Goal: Complete application form: Fill out and submit a form for a specific purpose

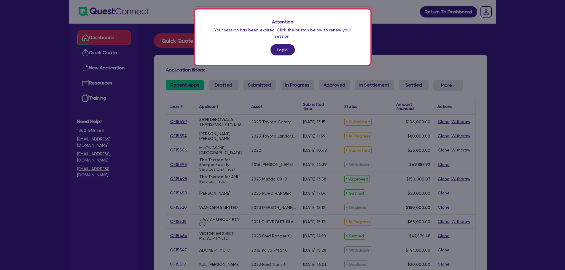
scroll to position [18, 0]
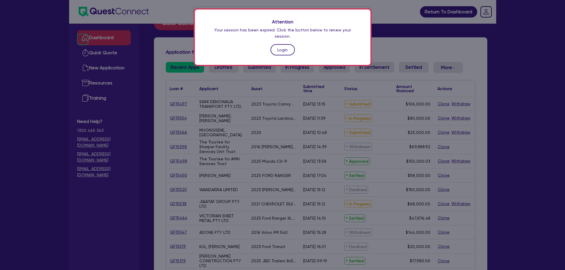
click at [276, 44] on link "Login" at bounding box center [283, 49] width 24 height 11
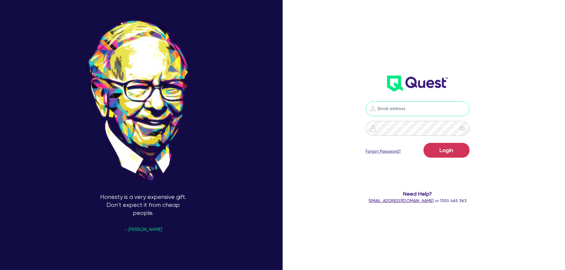
type input "[PERSON_NAME][EMAIL_ADDRESS][PERSON_NAME][DOMAIN_NAME]"
click at [458, 154] on button "Login" at bounding box center [447, 150] width 46 height 15
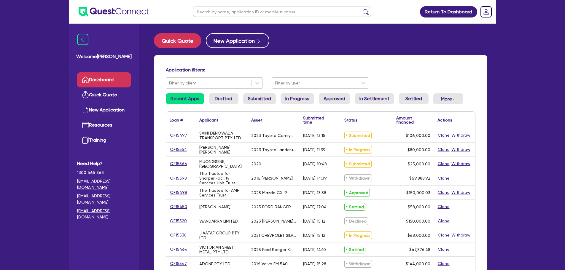
click at [124, 83] on link "Dashboard" at bounding box center [104, 79] width 54 height 15
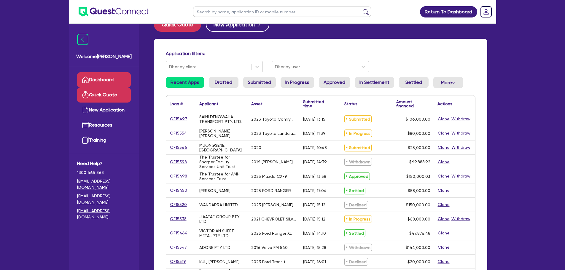
scroll to position [30, 0]
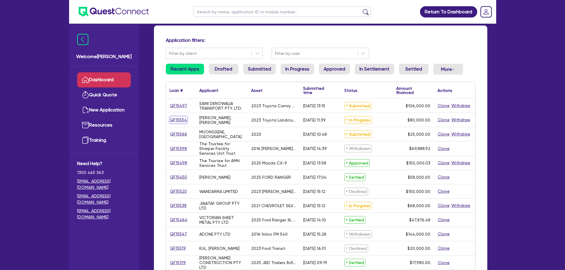
click at [180, 121] on link "QF15554" at bounding box center [179, 120] width 18 height 7
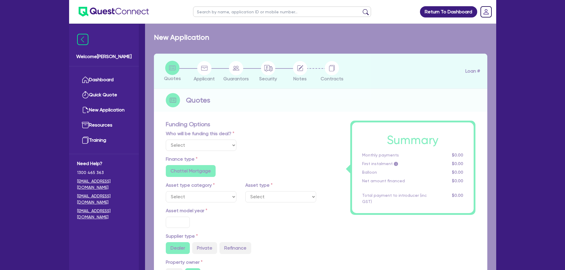
select select "Quest Finance - Own Book"
select select "CARS_AND_LIGHT_TRUCKS"
type input "2023"
type input "100,000"
type input "20,000"
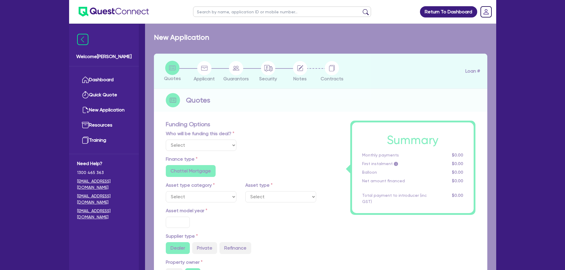
type input "6"
type input "4,800"
type input "17.95"
type input "990"
select select "PASSENGER_VEHICLES"
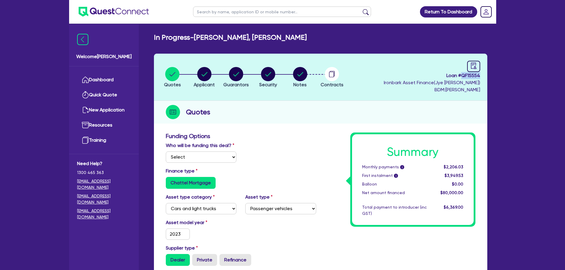
drag, startPoint x: 461, startPoint y: 76, endPoint x: 481, endPoint y: 75, distance: 19.6
click at [481, 75] on header "Quotes Applicant [GEOGRAPHIC_DATA] Security Notes Contracts Loan # QF15554 Iron…" at bounding box center [321, 77] width 334 height 47
copy span "QF15554"
click at [102, 87] on link "Dashboard" at bounding box center [104, 79] width 54 height 15
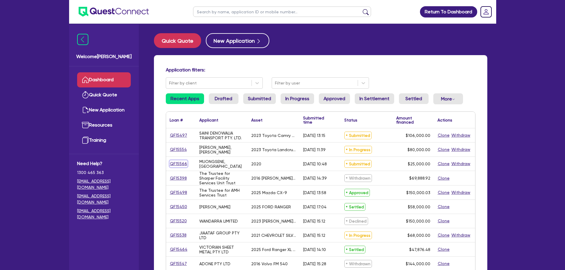
click at [182, 164] on link "QF15566" at bounding box center [179, 164] width 18 height 7
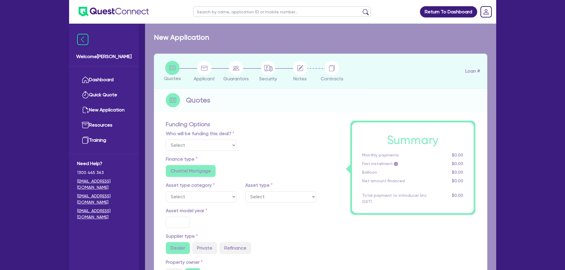
select select "Quest Finance - Own Book"
select select "CARS_AND_LIGHT_TRUCKS"
type input "2020"
radio input "false"
radio input "true"
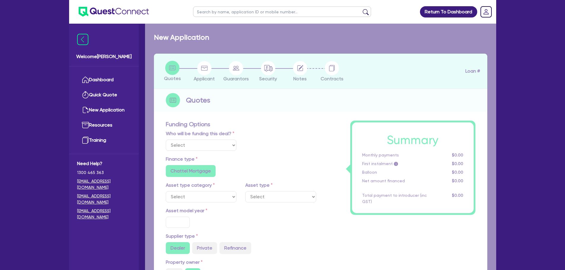
type input "25,000"
type input "10"
type input "2,500"
type input "17.99"
select select "VANS_AND_UTES"
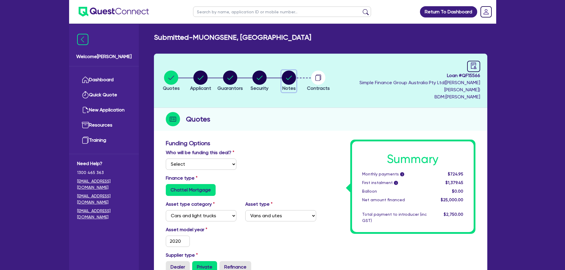
click at [296, 73] on circle "button" at bounding box center [289, 78] width 14 height 14
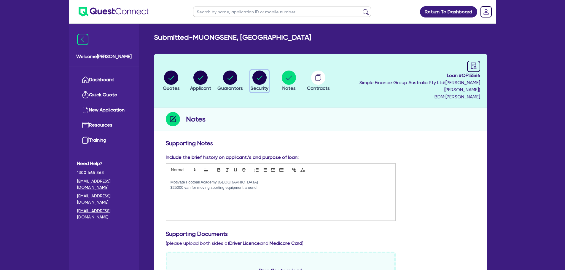
click at [267, 74] on circle "button" at bounding box center [260, 78] width 14 height 14
select select "CARS_AND_LIGHT_TRUCKS"
select select "VANS_AND_UTES"
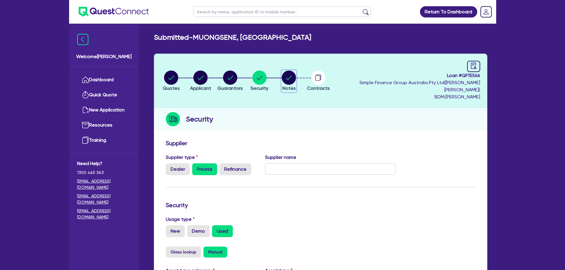
click at [296, 78] on circle "button" at bounding box center [289, 78] width 14 height 14
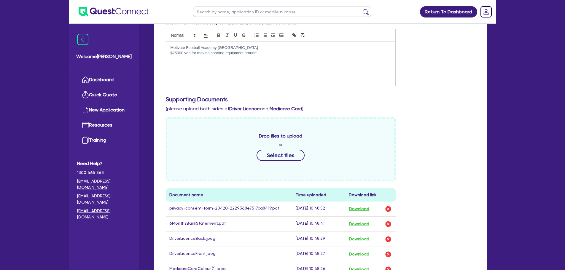
scroll to position [148, 0]
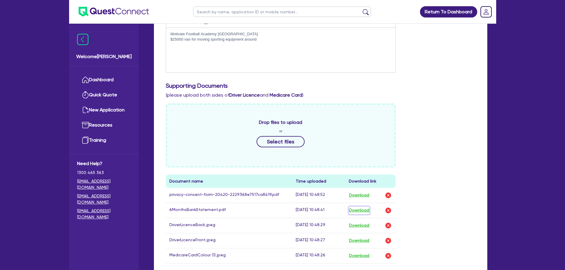
click at [362, 207] on button "Download" at bounding box center [359, 211] width 21 height 8
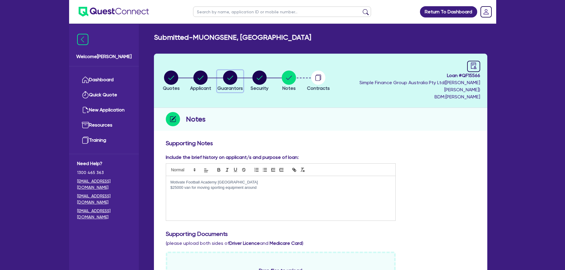
click at [243, 76] on div "button" at bounding box center [231, 78] width 26 height 14
select select "MR"
select select "ACT"
select select "MARRIED"
select select "CASH"
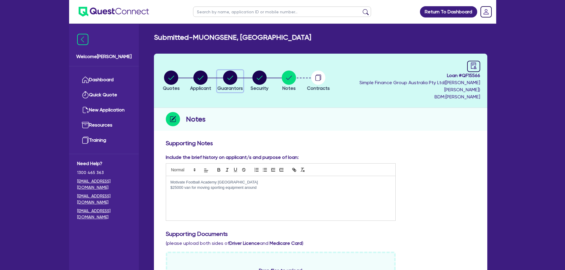
select select "VEHICLE"
select select "HOUSEHOLD_PERSONAL"
select select "OTHER"
select select "VEHICLE_LOAN"
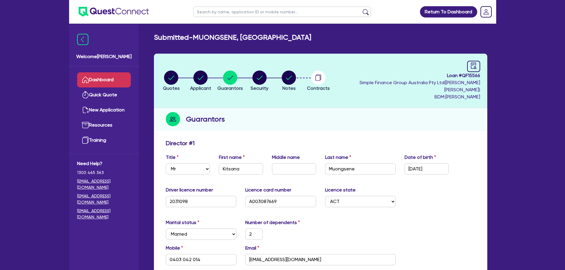
click at [110, 75] on link "Dashboard" at bounding box center [104, 79] width 54 height 15
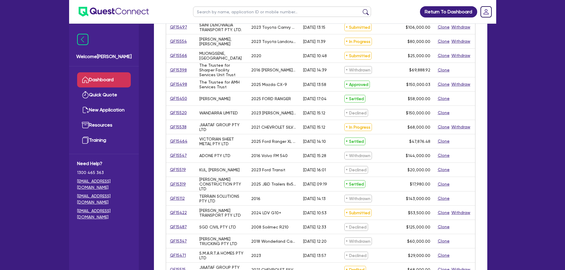
scroll to position [119, 0]
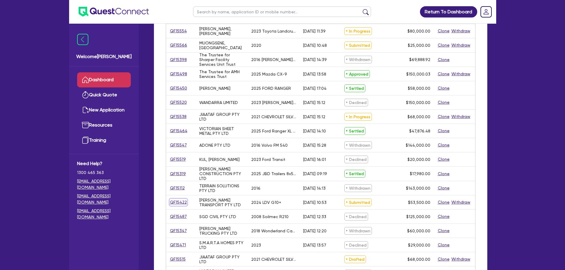
click at [178, 202] on link "QF15422" at bounding box center [179, 202] width 18 height 7
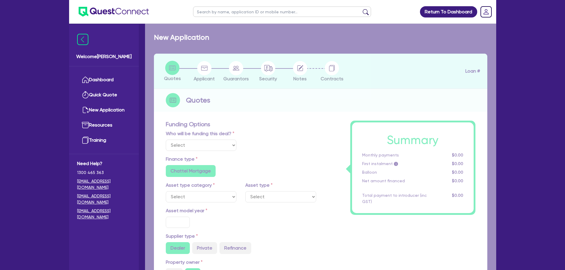
select select "Quest Finance - Own Book"
select select "CARS_AND_LIGHT_TRUCKS"
type input "2024"
radio input "false"
radio input "true"
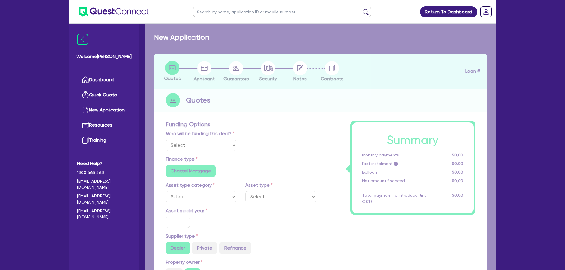
radio input "true"
type input "53,500"
type input "30"
type input "16,050"
type input "10"
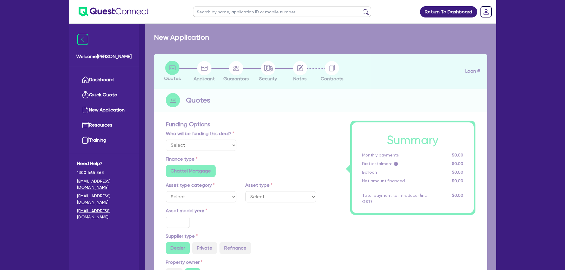
type input "5,350"
type input "17.95"
select select "VANS_AND_UTES"
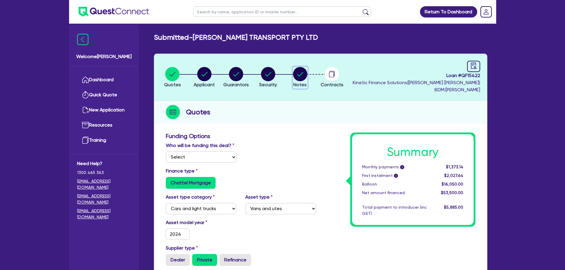
click at [300, 76] on circle "button" at bounding box center [300, 74] width 14 height 14
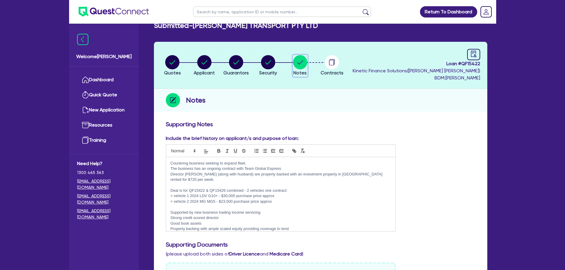
scroll to position [30, 0]
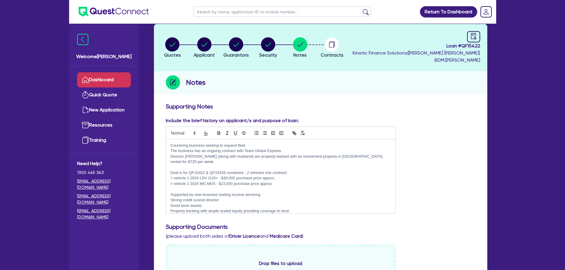
click at [107, 80] on link "Dashboard" at bounding box center [104, 79] width 54 height 15
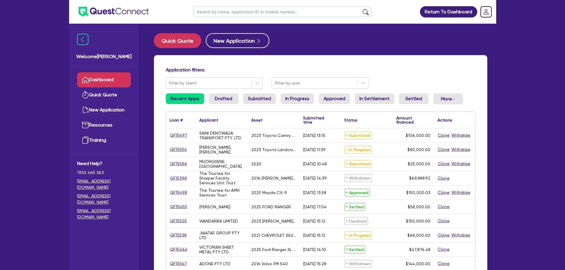
click at [114, 80] on link "Dashboard" at bounding box center [104, 79] width 54 height 15
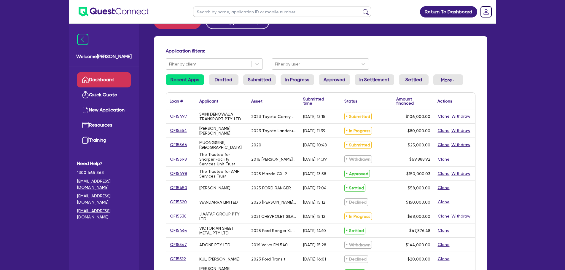
scroll to position [30, 0]
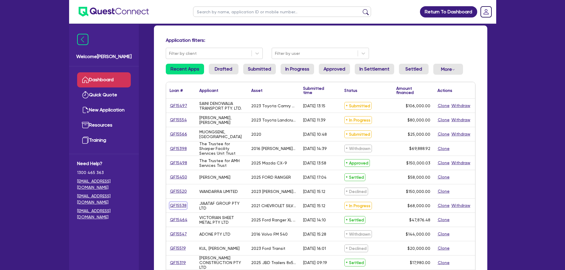
click at [175, 206] on link "QF15538" at bounding box center [178, 205] width 17 height 7
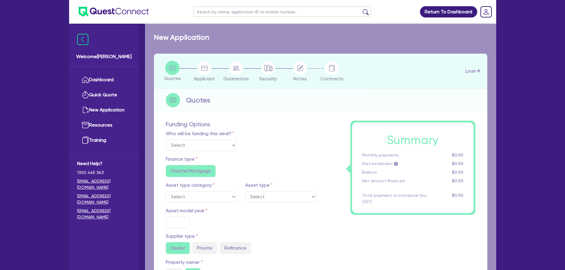
select select "Quest Finance - Own Book"
select select "CARS_AND_LIGHT_TRUCKS"
type input "2021"
type input "85,000"
type input "17,000"
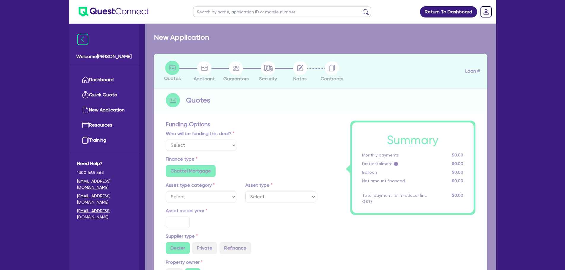
type input "10"
type input "6,800"
type input "17.95"
type input "990"
select select "VANS_AND_UTES"
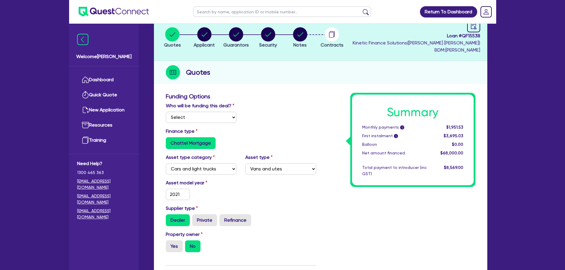
scroll to position [30, 0]
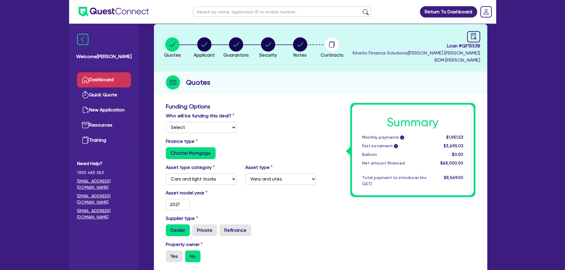
click at [117, 78] on link "Dashboard" at bounding box center [104, 79] width 54 height 15
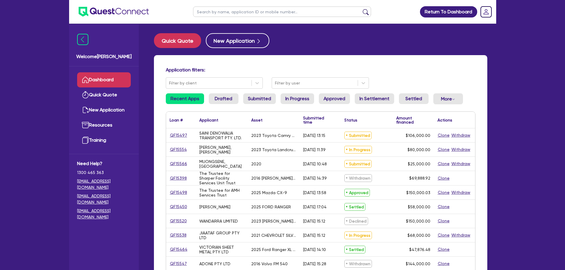
drag, startPoint x: 252, startPoint y: 14, endPoint x: 250, endPoint y: 9, distance: 5.4
click at [252, 14] on input "text" at bounding box center [282, 12] width 178 height 10
type input "jiaataf"
click at [361, 9] on button "submit" at bounding box center [365, 13] width 9 height 8
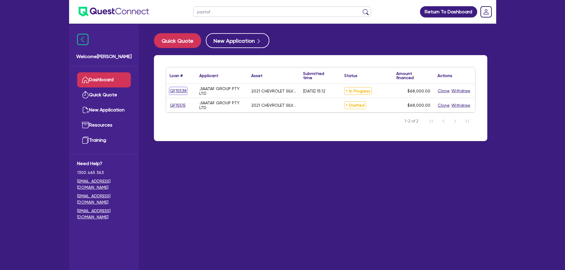
click at [182, 90] on link "QF15538" at bounding box center [178, 91] width 17 height 7
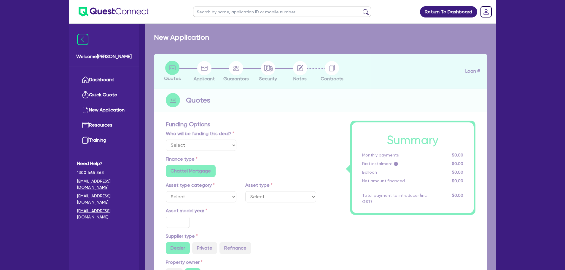
select select "Quest Finance - Own Book"
select select "CARS_AND_LIGHT_TRUCKS"
type input "2021"
type input "85,000"
type input "17,000"
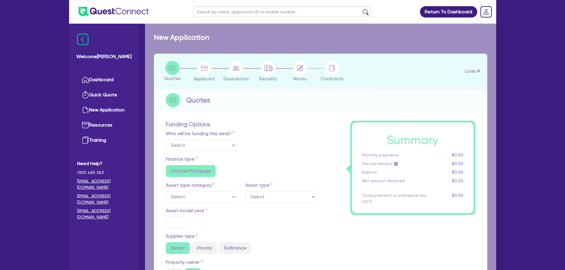
type input "10"
type input "6,800"
type input "17.95"
type input "990"
select select "VANS_AND_UTES"
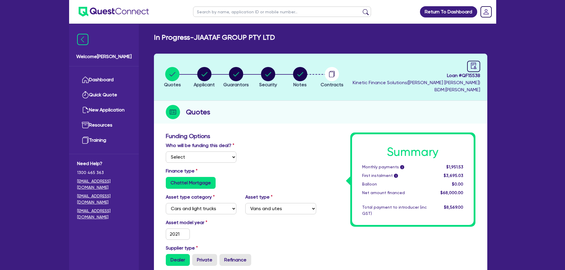
scroll to position [30, 0]
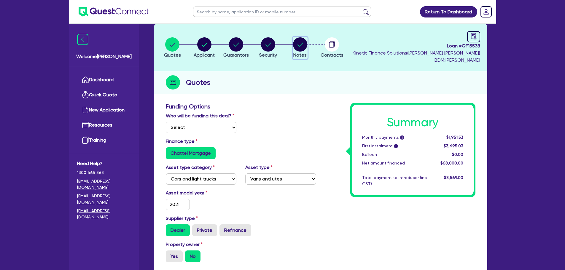
click at [307, 44] on circle "button" at bounding box center [300, 44] width 14 height 14
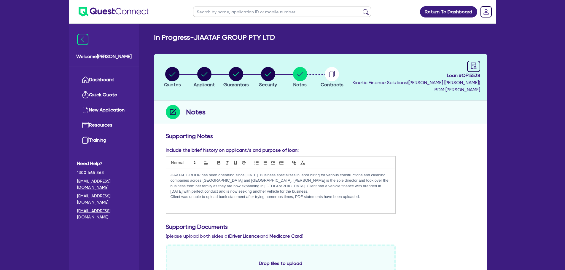
click at [219, 75] on li "Applicant" at bounding box center [204, 77] width 32 height 21
click at [199, 72] on circle "button" at bounding box center [204, 74] width 14 height 14
select select "COMPANY"
select select "BUILDING_CONSTRUCTION"
select select "TRADES_SERVICES_BUSINESSES_GOVERNMENT"
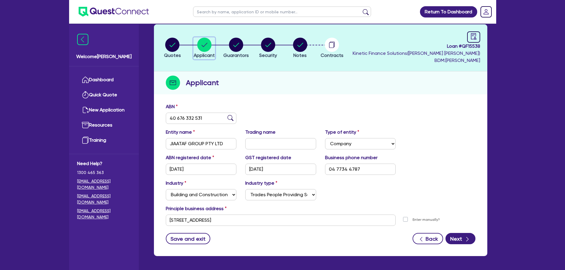
scroll to position [52, 0]
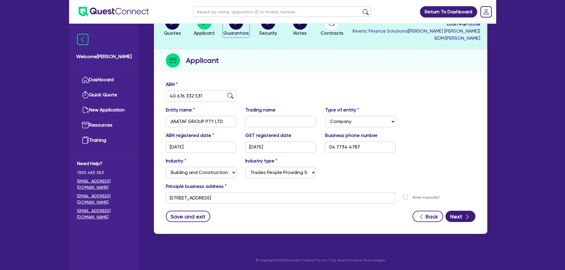
click at [234, 29] on button "Guarantors" at bounding box center [236, 26] width 26 height 22
select select "MS"
select select "[GEOGRAPHIC_DATA]"
select select "SINGLE"
select select "CASH"
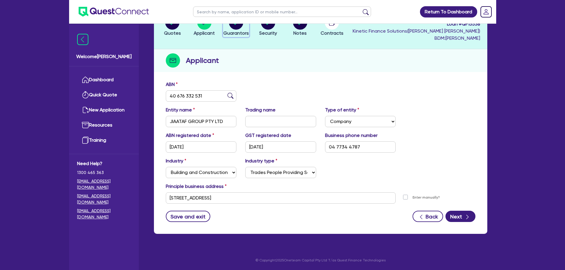
select select "VEHICLE"
select select "EQUIPMENT"
select select "HOUSEHOLD_PERSONAL"
select select "VEHICLE"
select select "VEHICLE_LOAN"
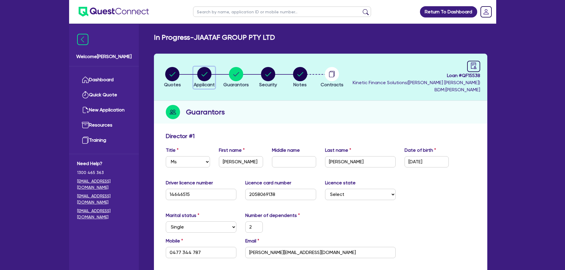
click at [202, 76] on icon "button" at bounding box center [204, 74] width 14 height 14
select select "COMPANY"
select select "BUILDING_CONSTRUCTION"
select select "TRADES_SERVICES_BUSINESSES_GOVERNMENT"
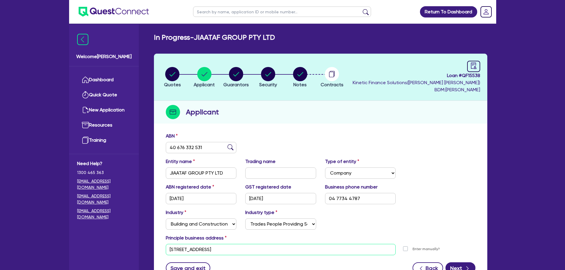
drag, startPoint x: 190, startPoint y: 246, endPoint x: 164, endPoint y: 244, distance: 25.9
click at [164, 244] on div "Principle business address [STREET_ADDRESS] [STREET_ADDRESS] Postal code 2765 E…" at bounding box center [320, 245] width 319 height 21
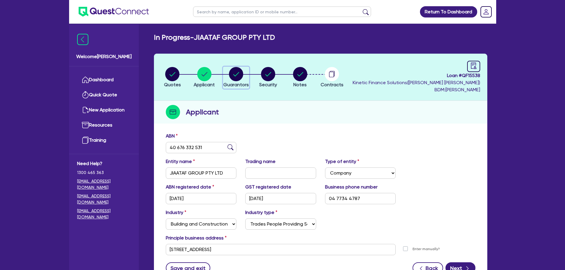
click at [241, 74] on circle "button" at bounding box center [236, 74] width 14 height 14
select select "MS"
select select "[GEOGRAPHIC_DATA]"
select select "SINGLE"
select select "CASH"
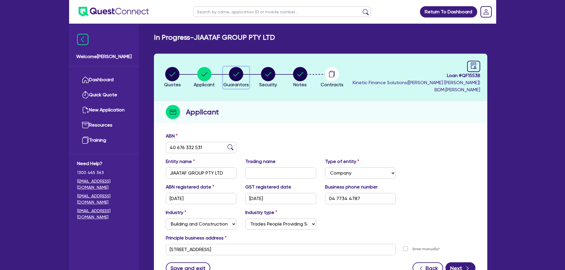
select select "VEHICLE"
select select "EQUIPMENT"
select select "HOUSEHOLD_PERSONAL"
select select "VEHICLE"
select select "VEHICLE_LOAN"
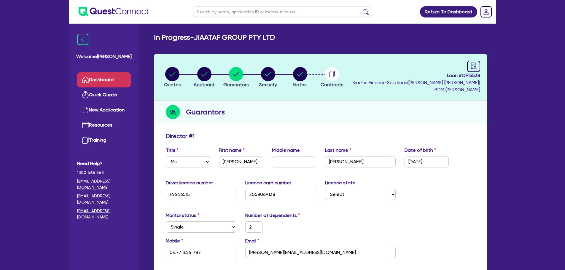
click at [105, 75] on link "Dashboard" at bounding box center [104, 79] width 54 height 15
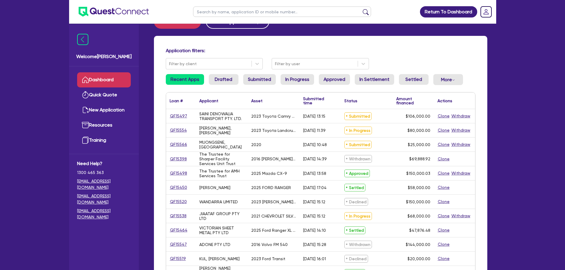
scroll to position [30, 0]
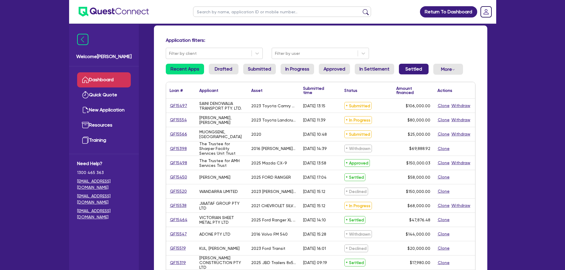
click at [407, 68] on link "Settled" at bounding box center [414, 69] width 30 height 11
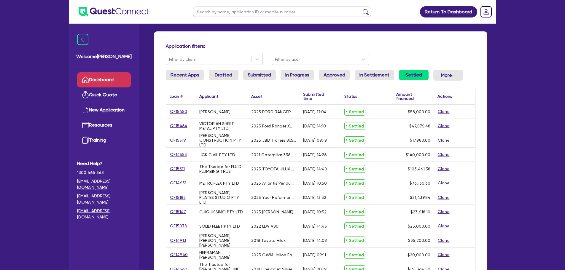
scroll to position [30, 0]
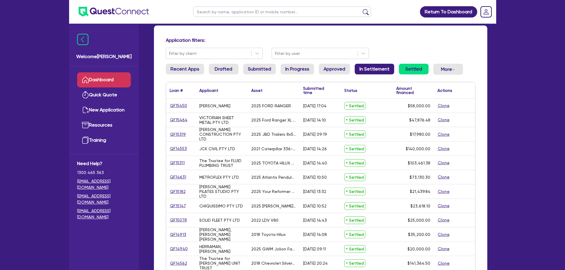
click at [370, 71] on link "In Settlement" at bounding box center [374, 69] width 39 height 11
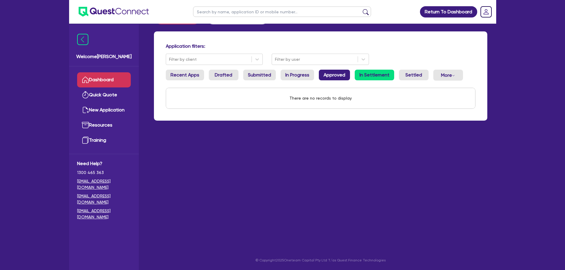
click at [344, 79] on link "Approved" at bounding box center [334, 75] width 31 height 11
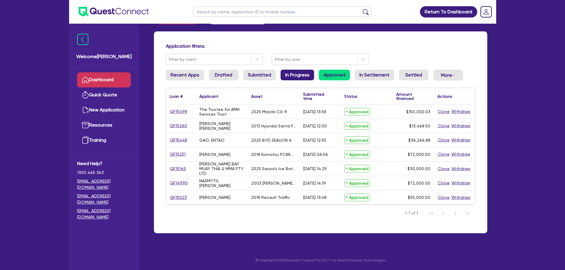
click at [290, 73] on link "In Progress" at bounding box center [298, 75] width 34 height 11
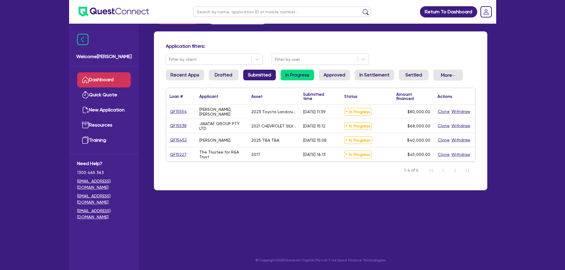
click at [249, 78] on link "Submitted" at bounding box center [259, 75] width 33 height 11
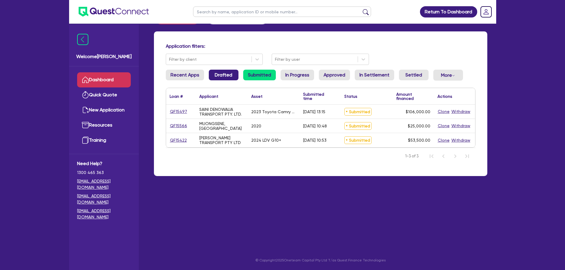
click at [220, 75] on link "Drafted" at bounding box center [224, 75] width 30 height 11
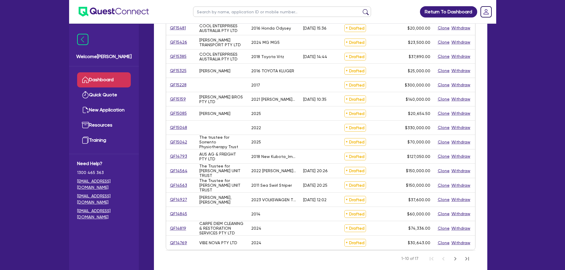
scroll to position [142, 0]
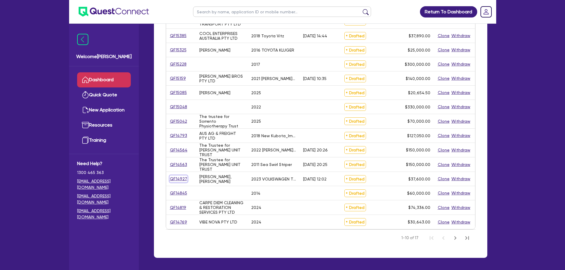
click at [173, 179] on link "QF14927" at bounding box center [179, 179] width 18 height 7
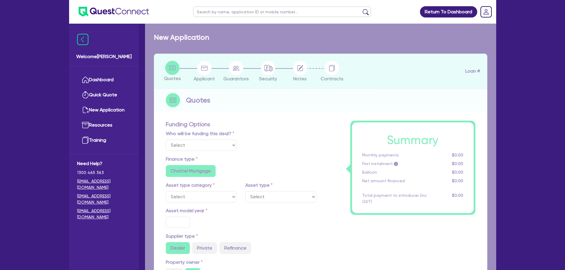
select select "Quest Finance - Own Book"
select select "CARS_AND_LIGHT_TRUCKS"
type input "2023"
type input "42,600"
type input "5,000"
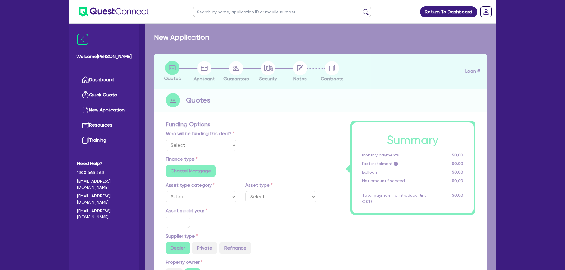
type input "30"
type input "12,780"
type input "5"
type input "1,880"
type input "17"
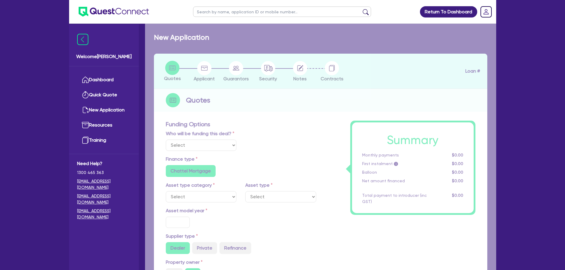
type input "990"
select select "PASSENGER_VEHICLES"
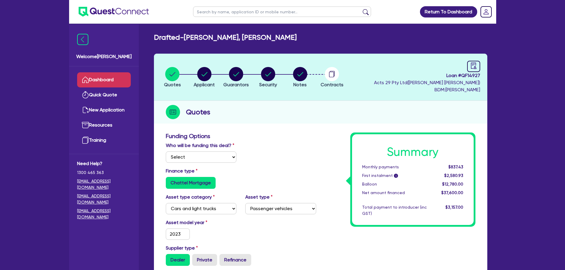
click at [117, 79] on link "Dashboard" at bounding box center [104, 79] width 54 height 15
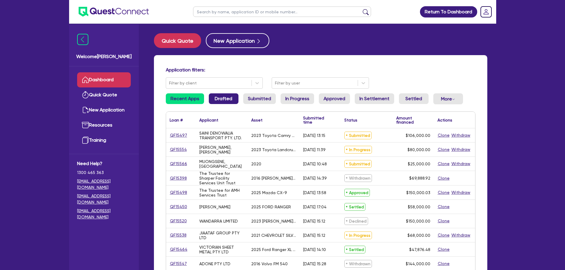
click at [221, 101] on link "Drafted" at bounding box center [224, 98] width 30 height 11
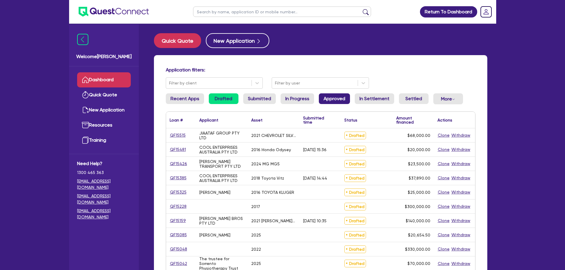
click at [343, 101] on link "Approved" at bounding box center [334, 98] width 31 height 11
